Goal: Transaction & Acquisition: Purchase product/service

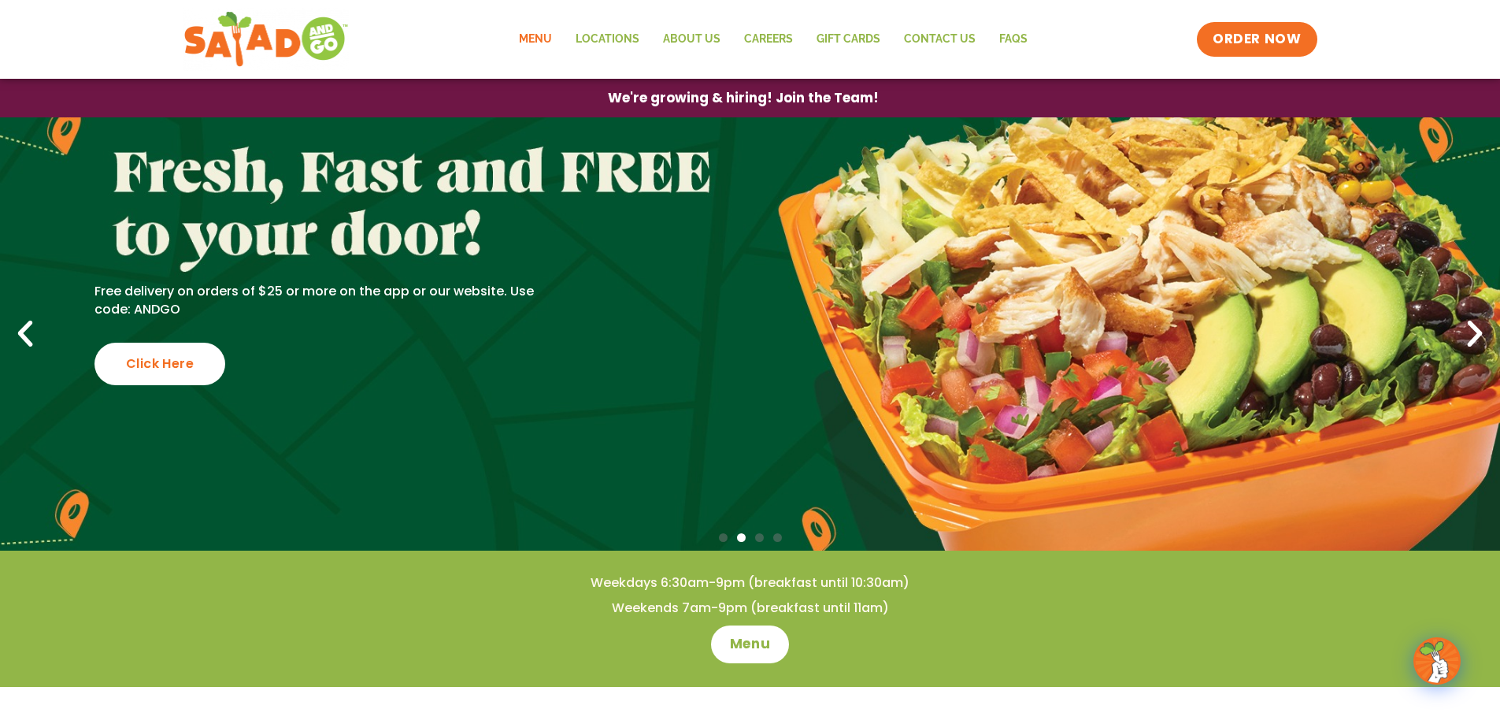
click at [553, 35] on link "Menu" at bounding box center [535, 39] width 57 height 36
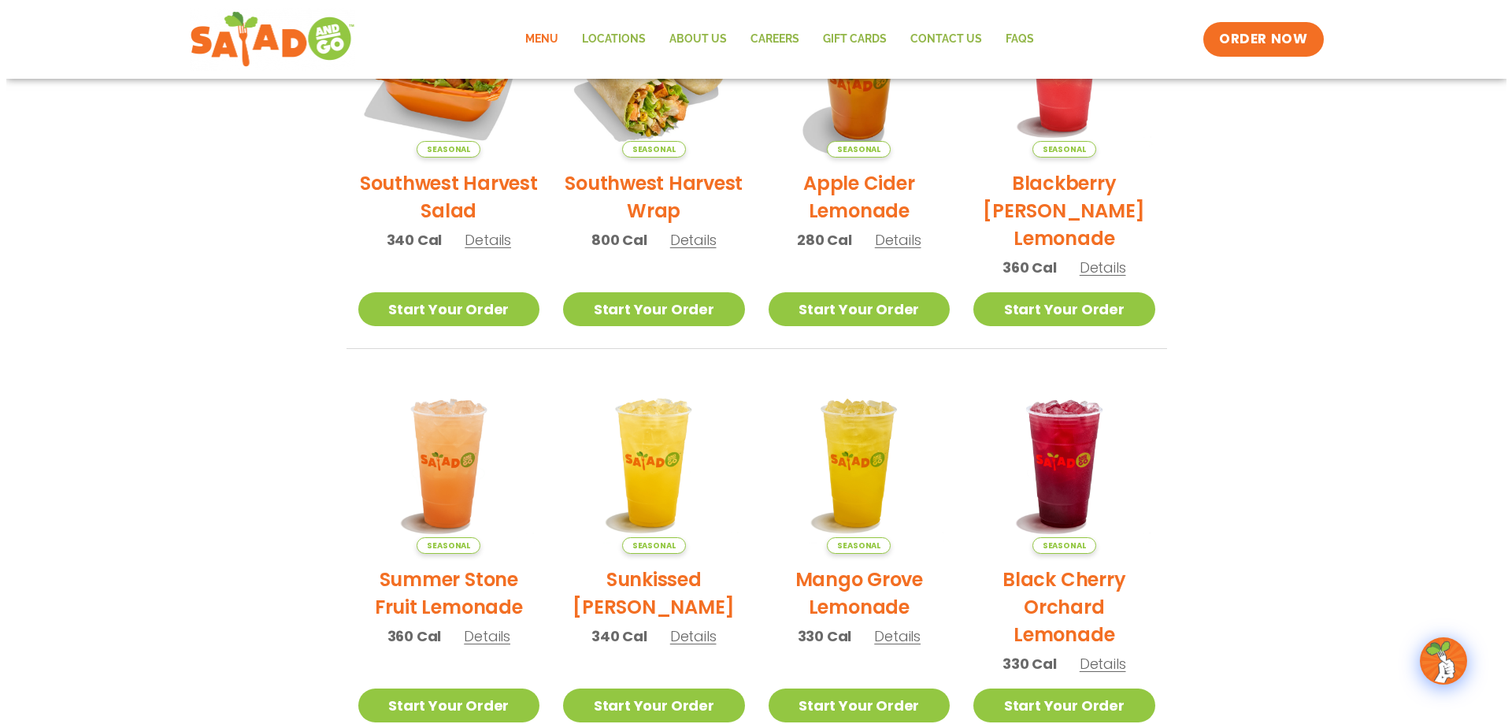
scroll to position [365, 0]
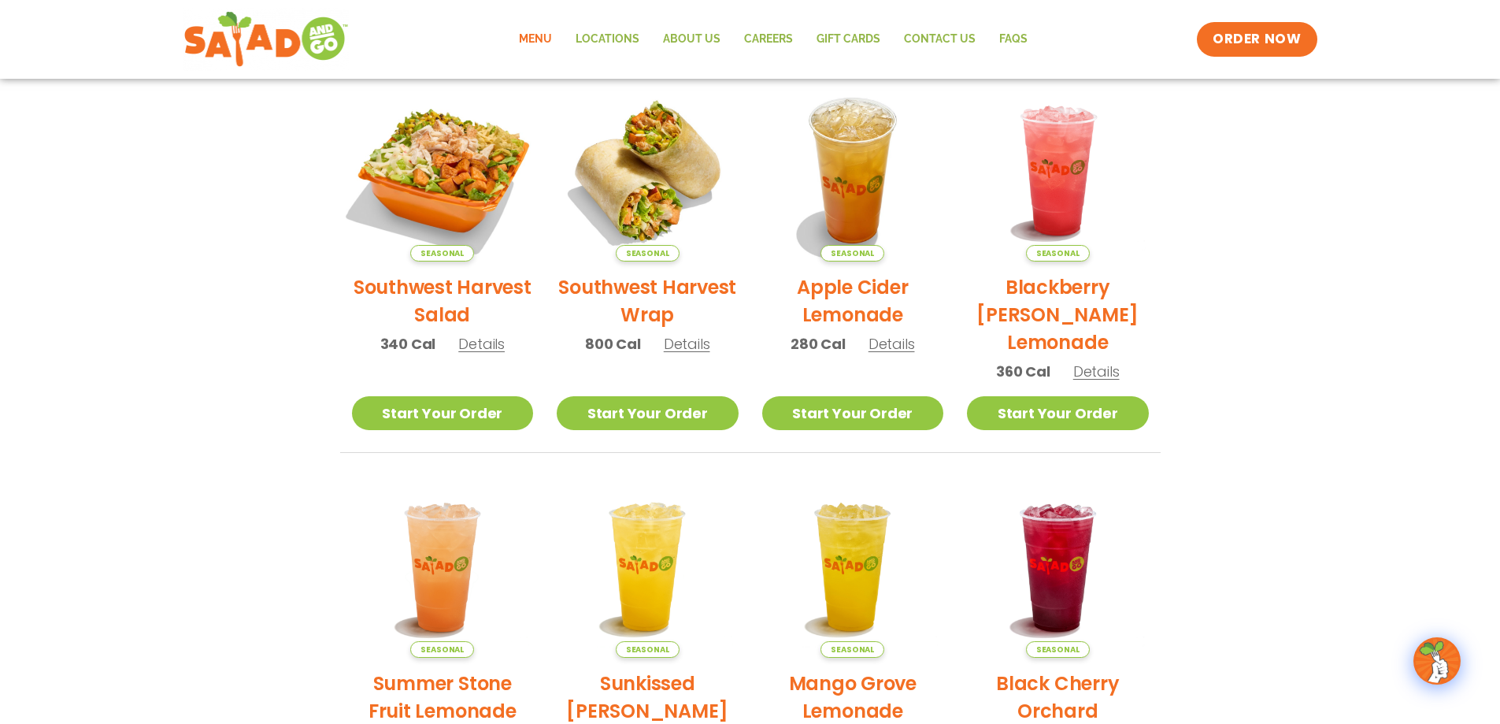
click at [410, 145] on img at bounding box center [442, 170] width 213 height 213
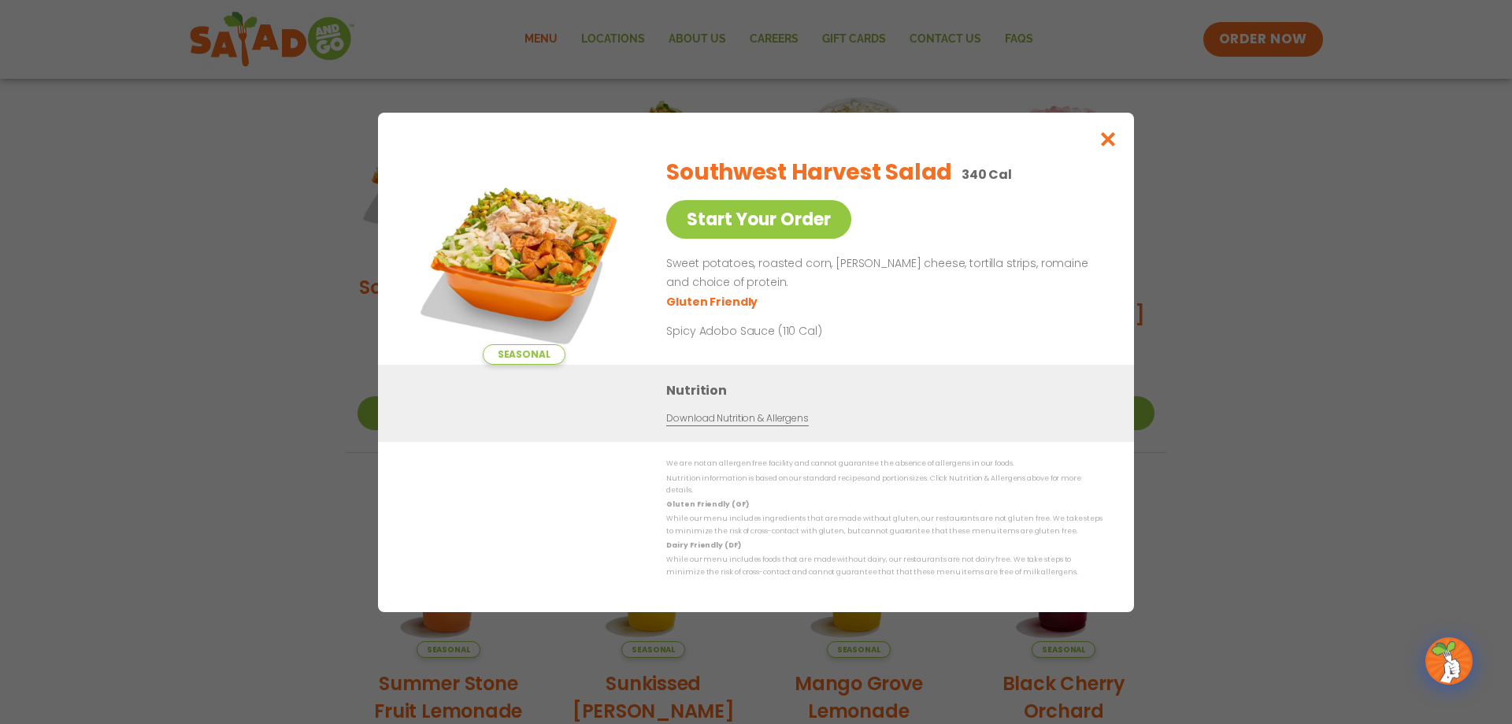
click at [778, 204] on div "Southwest Harvest Salad 340 Cal Start Your Order Sweet potatoes, roasted corn, …" at bounding box center [881, 254] width 430 height 221
click at [754, 230] on link "Start Your Order" at bounding box center [758, 219] width 185 height 39
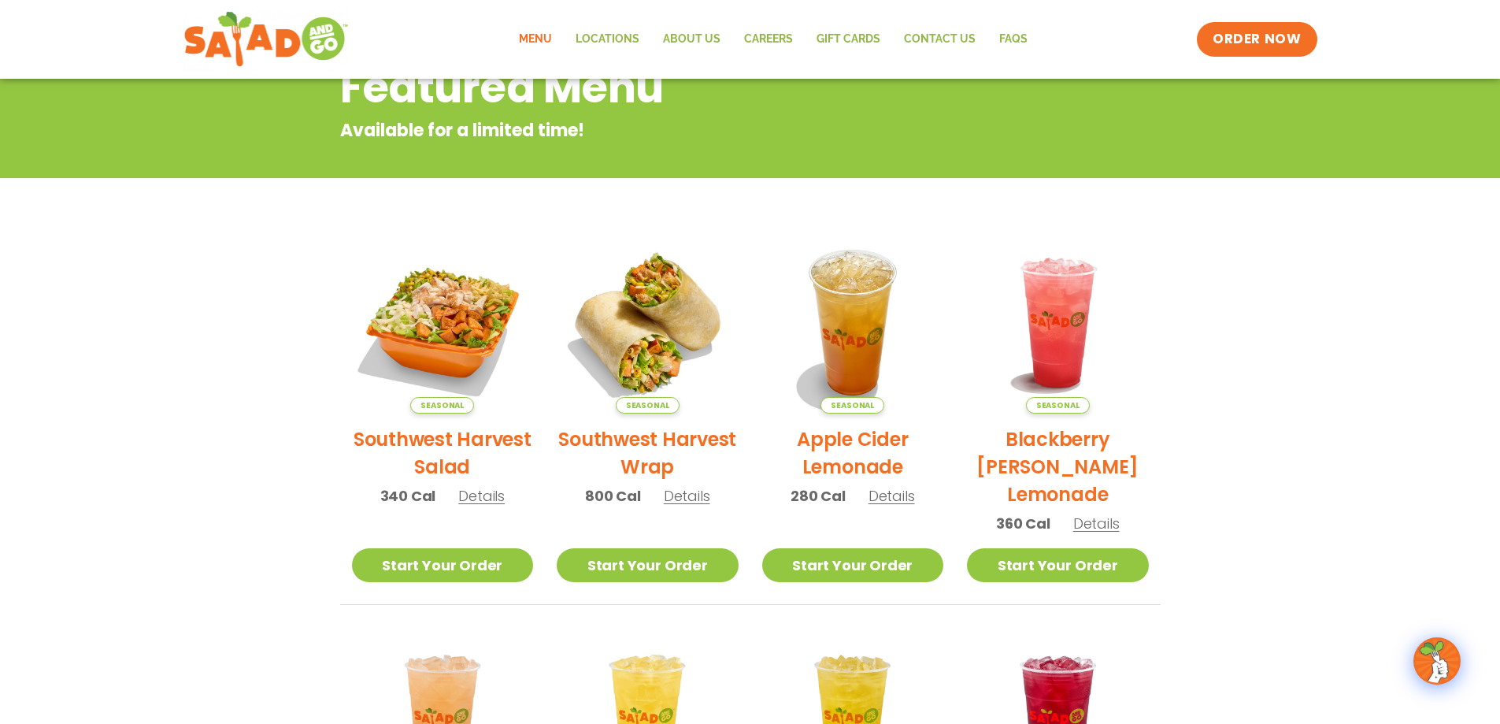
scroll to position [79, 0]
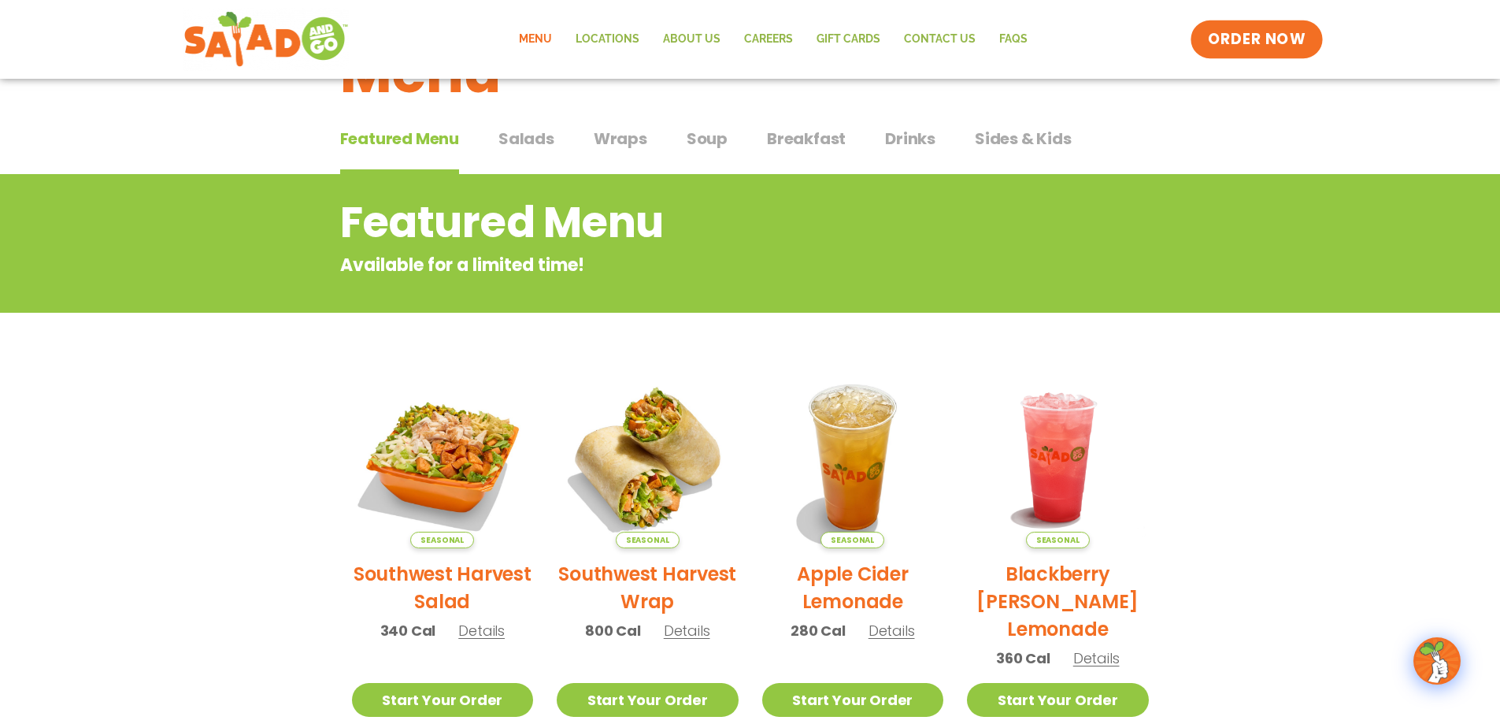
click at [1262, 28] on link "ORDER NOW" at bounding box center [1257, 39] width 132 height 38
